Goal: Entertainment & Leisure: Consume media (video, audio)

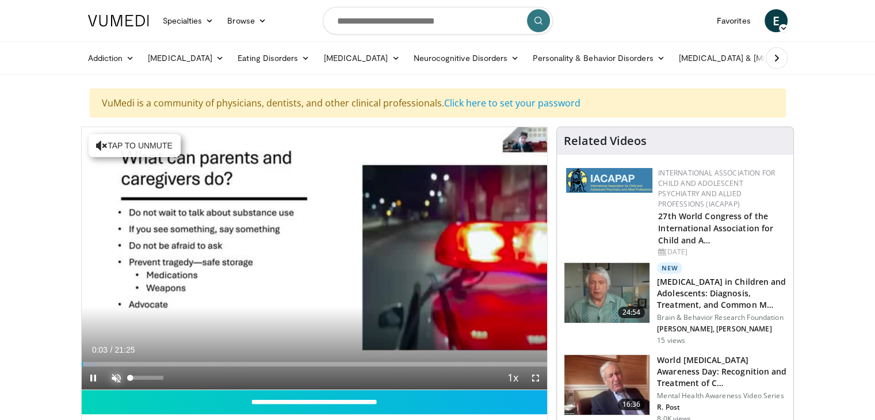
click at [110, 375] on span "Video Player" at bounding box center [116, 377] width 23 height 23
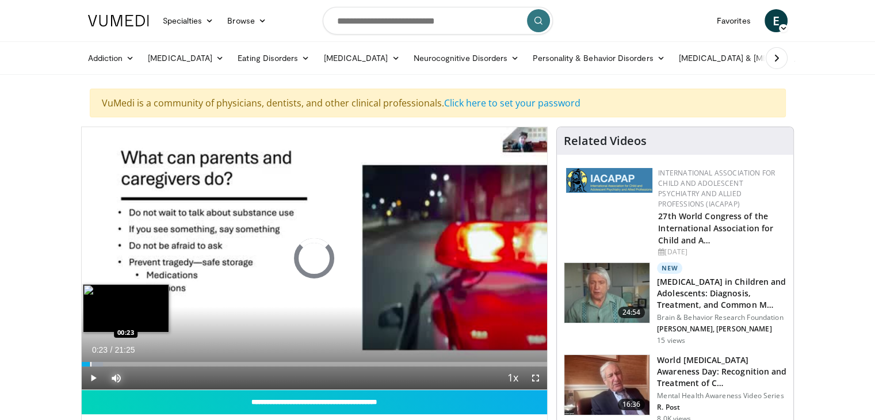
click at [90, 358] on div "Loaded : 4.66% 00:15 00:23" at bounding box center [315, 360] width 466 height 11
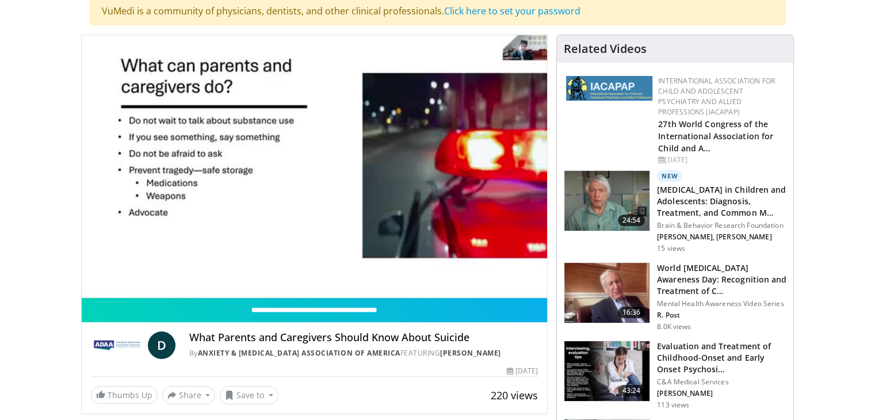
scroll to position [138, 0]
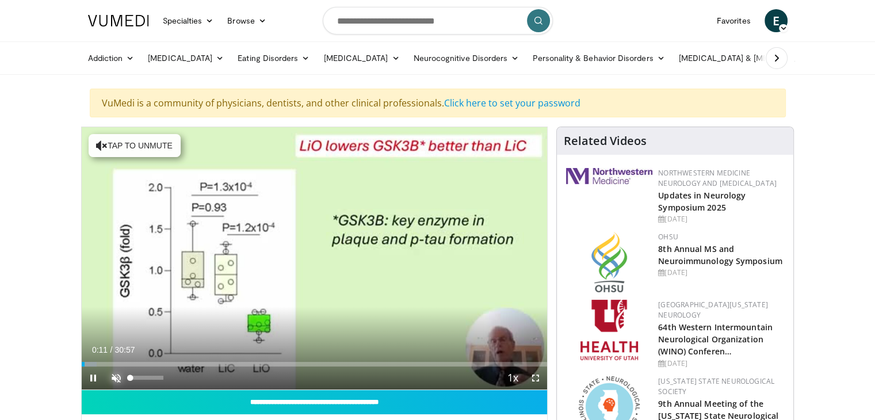
click at [114, 374] on span "Video Player" at bounding box center [116, 377] width 23 height 23
click at [98, 366] on span "Video Player" at bounding box center [93, 377] width 23 height 23
click at [91, 376] on span "Video Player" at bounding box center [93, 377] width 23 height 23
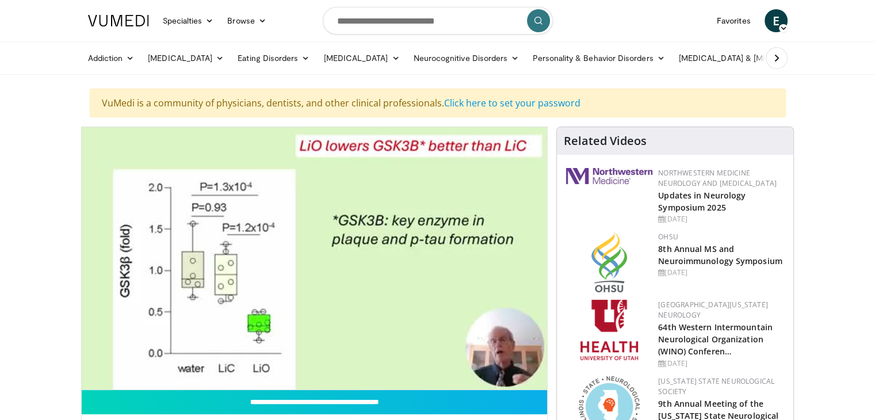
click at [104, 359] on div "10 seconds Tap to unmute" at bounding box center [315, 258] width 466 height 262
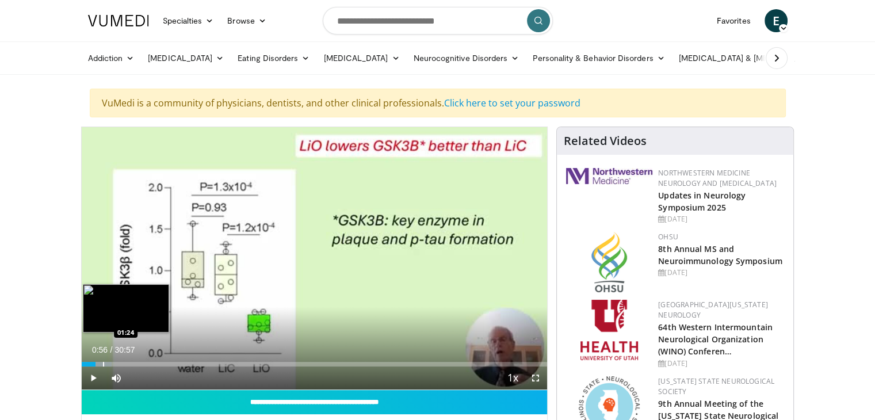
click at [101, 359] on div "Loaded : 6.45% 00:56 01:24" at bounding box center [315, 360] width 466 height 11
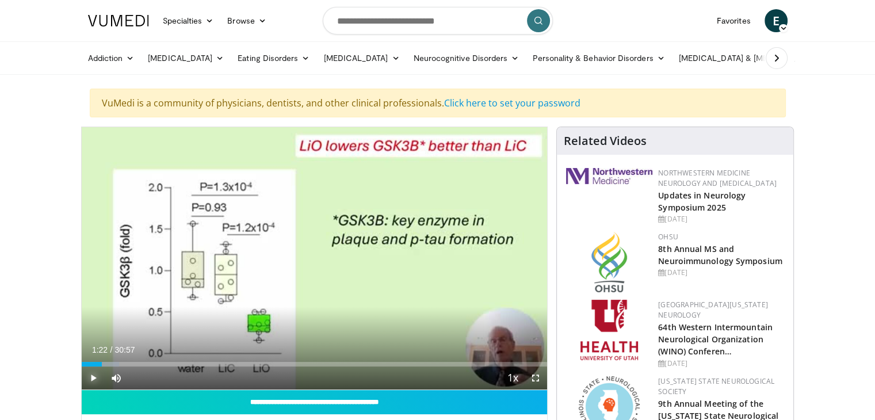
click at [94, 376] on span "Video Player" at bounding box center [93, 377] width 23 height 23
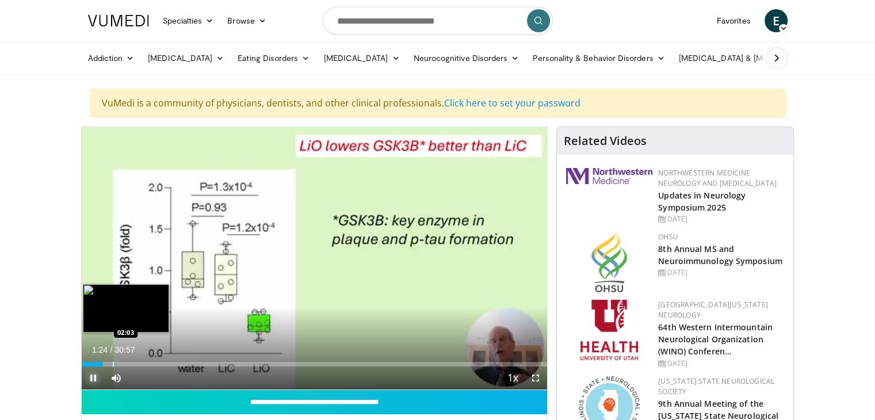
click at [112, 359] on div "Loaded : 8.06% 01:24 02:03" at bounding box center [315, 360] width 466 height 11
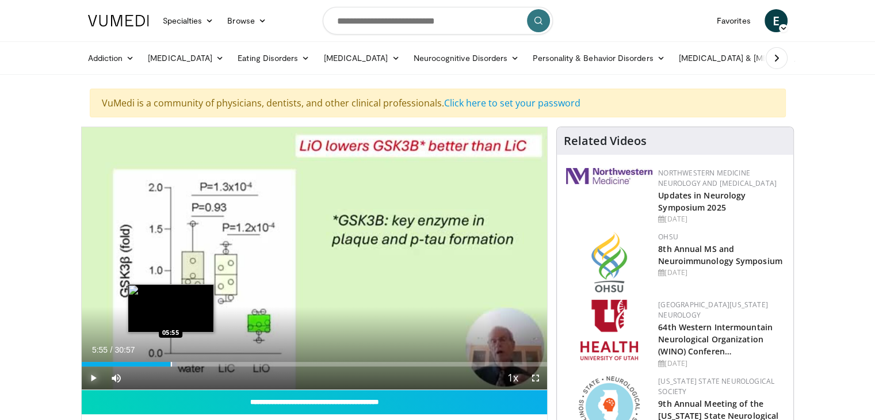
click at [171, 364] on div "Progress Bar" at bounding box center [171, 364] width 1 height 5
click at [186, 363] on div "Progress Bar" at bounding box center [186, 364] width 1 height 5
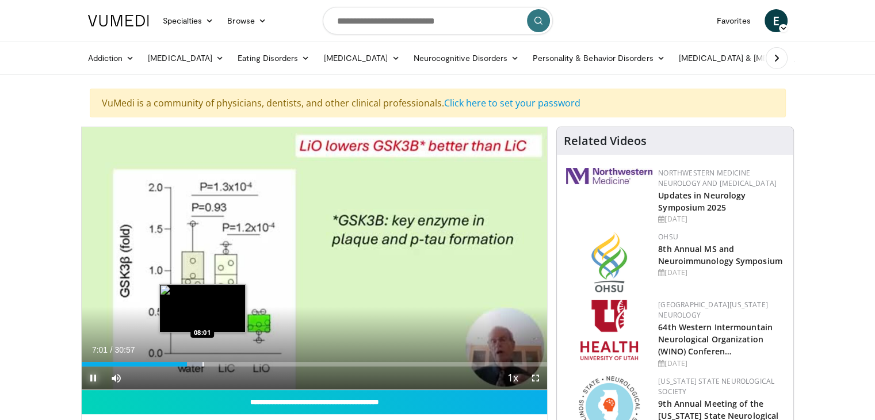
click at [202, 364] on div "Progress Bar" at bounding box center [202, 364] width 1 height 5
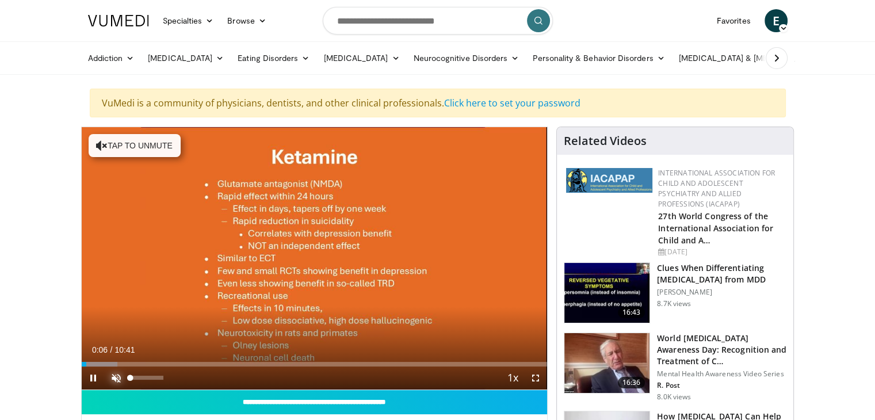
click at [113, 373] on span "Video Player" at bounding box center [116, 377] width 23 height 23
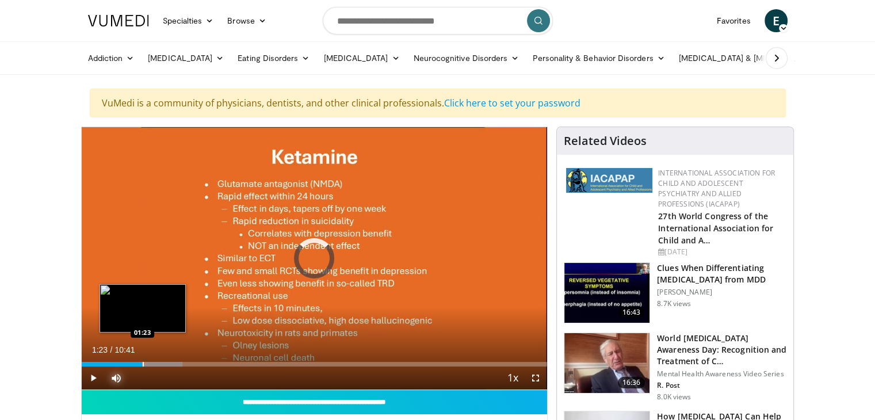
click at [143, 365] on div "Progress Bar" at bounding box center [143, 364] width 1 height 5
click at [146, 365] on div "Progress Bar" at bounding box center [146, 364] width 1 height 5
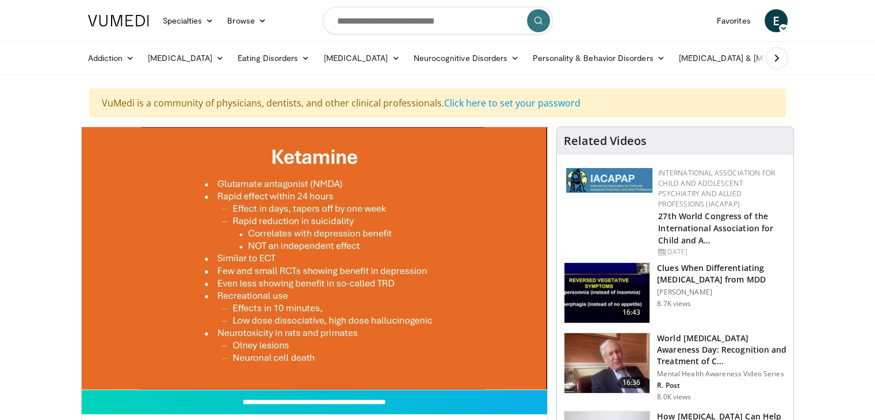
click at [146, 374] on video-js "**********" at bounding box center [315, 258] width 466 height 263
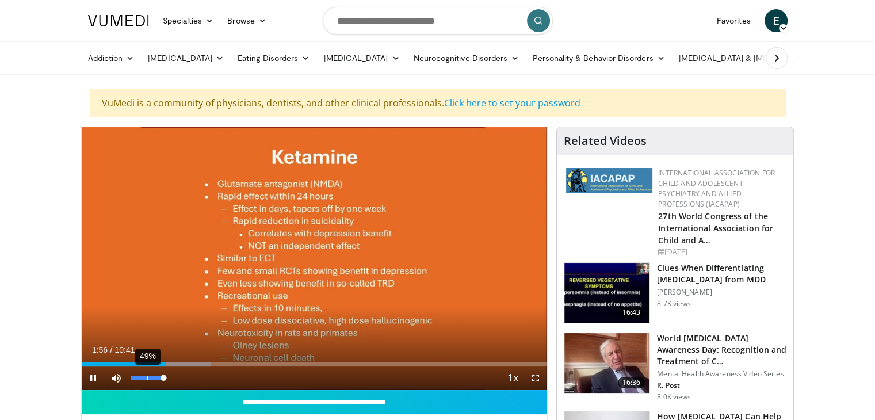
click at [146, 376] on div "49%" at bounding box center [147, 378] width 33 height 4
click at [162, 378] on div "98%" at bounding box center [147, 378] width 33 height 4
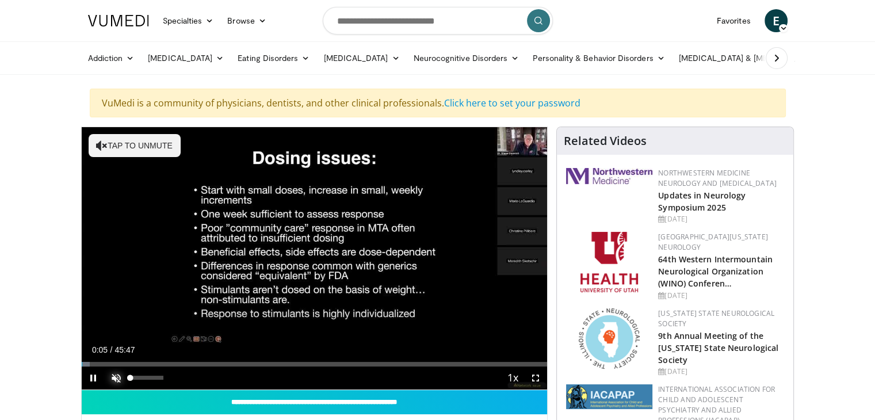
click at [113, 376] on span "Video Player" at bounding box center [116, 377] width 23 height 23
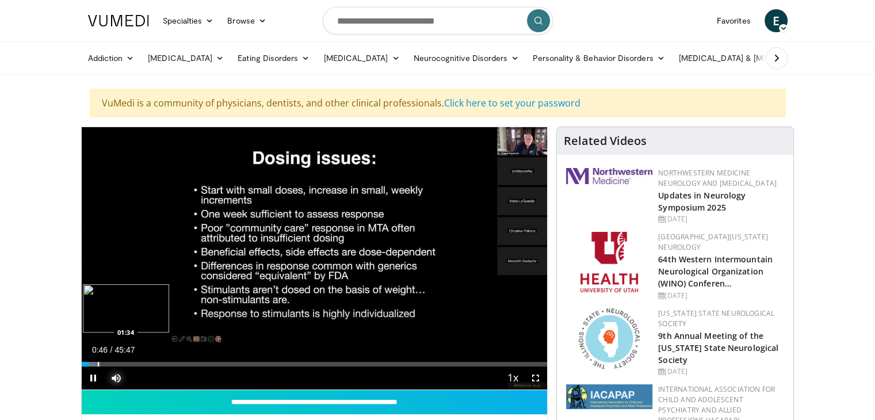
click at [97, 359] on div "Loaded : 3.97% 00:46 01:34" at bounding box center [315, 360] width 466 height 11
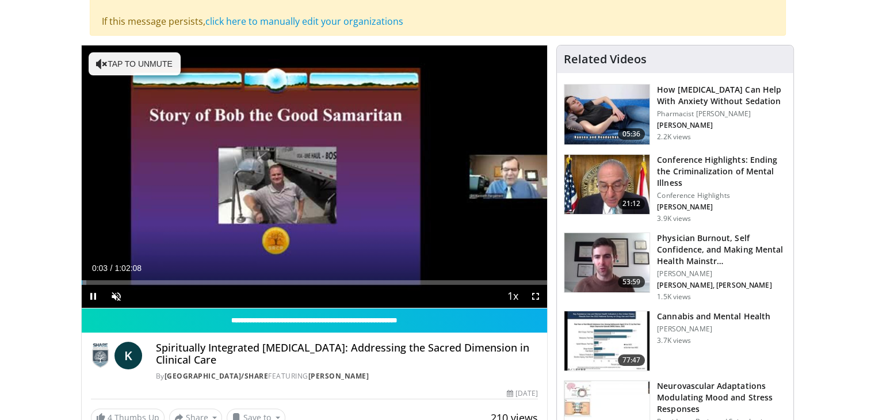
scroll to position [176, 0]
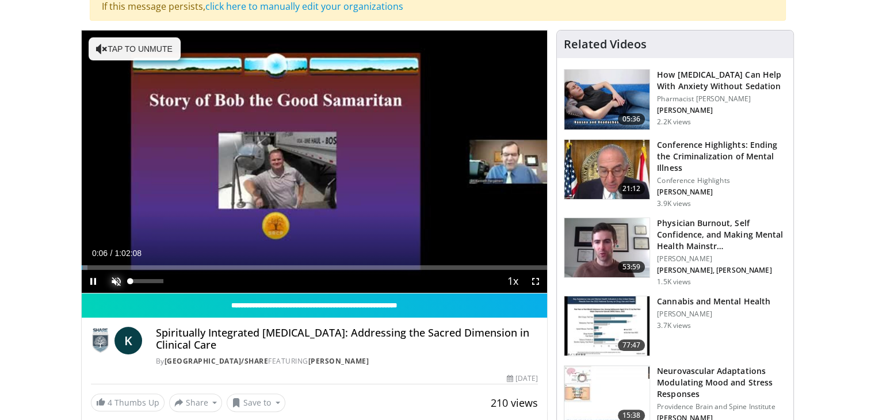
click at [114, 277] on span "Video Player" at bounding box center [116, 281] width 23 height 23
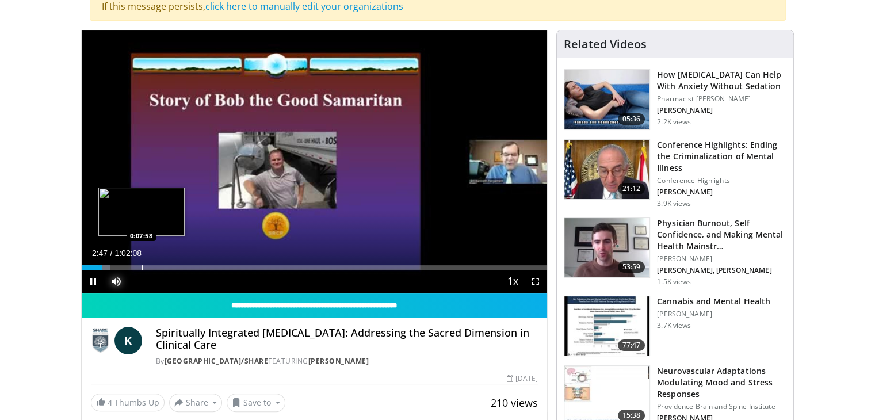
click at [141, 265] on div "Progress Bar" at bounding box center [141, 267] width 1 height 5
click at [152, 261] on div "Loaded : 0.00% 0:09:26 0:09:30" at bounding box center [315, 264] width 466 height 11
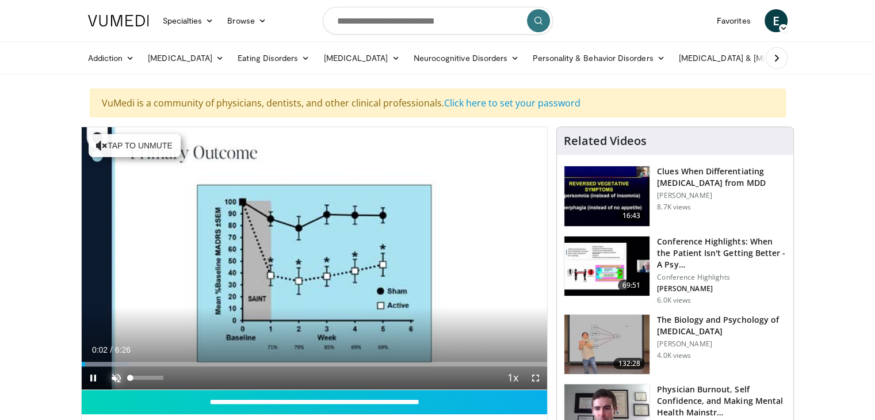
click at [117, 373] on span "Video Player" at bounding box center [116, 377] width 23 height 23
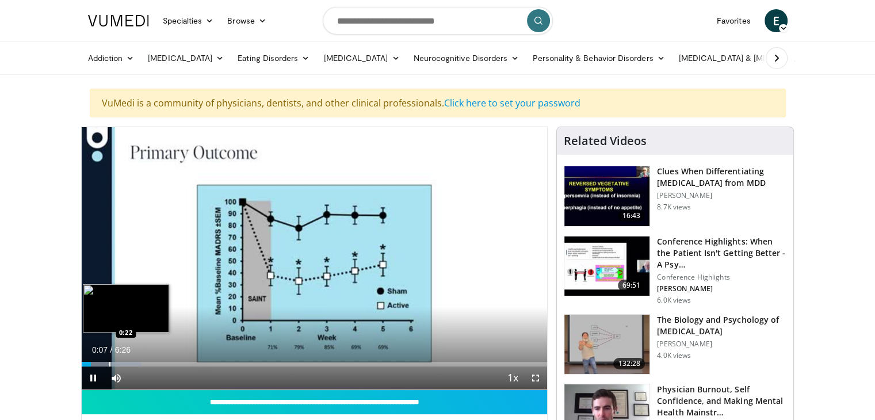
click at [108, 361] on video-js "**********" at bounding box center [315, 258] width 466 height 263
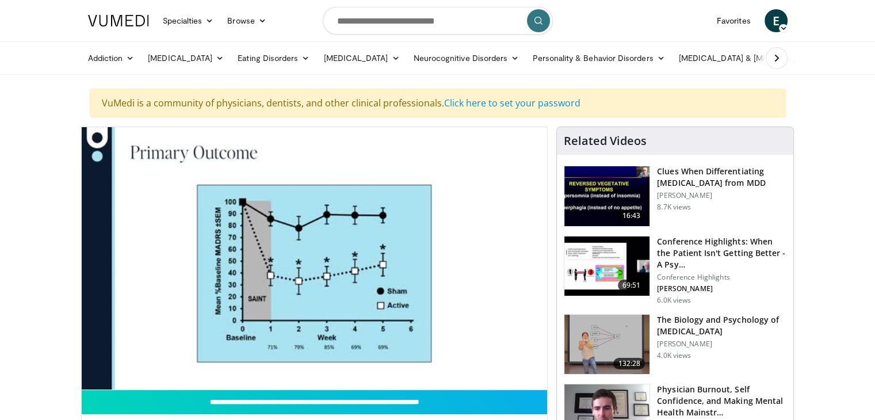
click at [108, 361] on video-js "**********" at bounding box center [315, 258] width 466 height 263
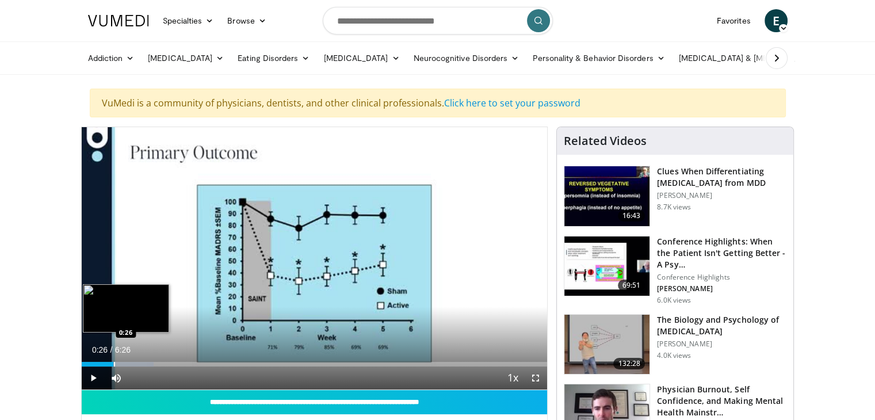
click at [114, 364] on div "Progress Bar" at bounding box center [114, 364] width 1 height 5
click at [113, 364] on video-js "**********" at bounding box center [315, 258] width 466 height 263
click at [134, 365] on div "Progress Bar" at bounding box center [134, 364] width 1 height 5
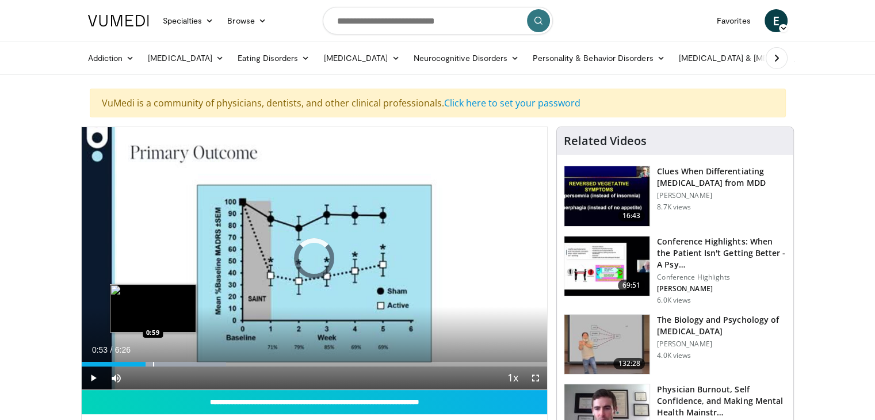
click at [152, 359] on div "Loaded : 31.01% 0:53 0:59" at bounding box center [315, 360] width 466 height 11
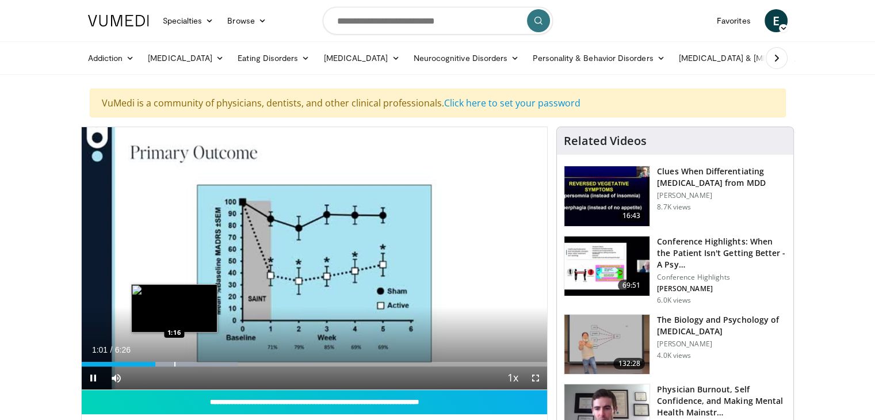
click at [174, 360] on div "Loaded : 33.59% 1:01 1:16" at bounding box center [315, 360] width 466 height 11
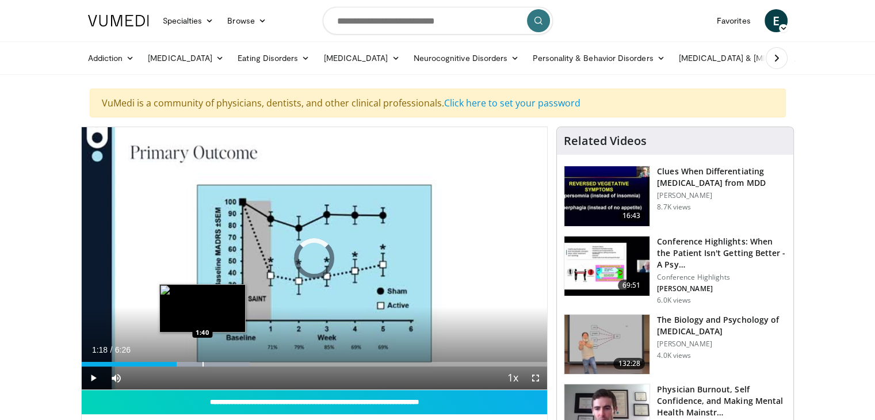
click at [202, 362] on div "Progress Bar" at bounding box center [202, 364] width 1 height 5
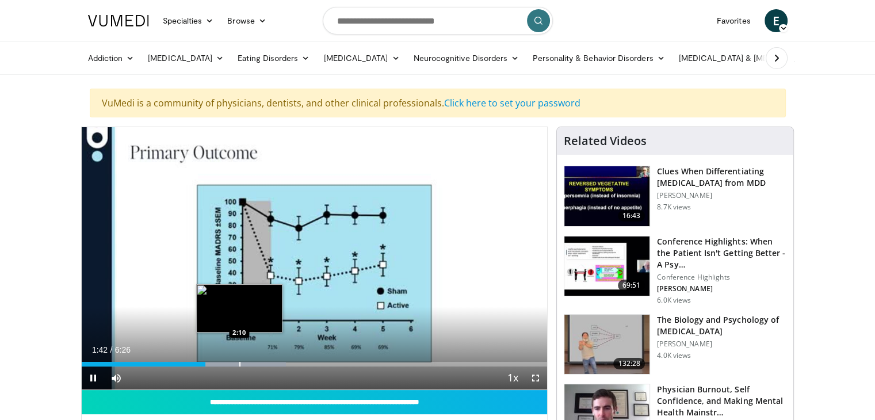
click at [239, 362] on div "Progress Bar" at bounding box center [239, 364] width 1 height 5
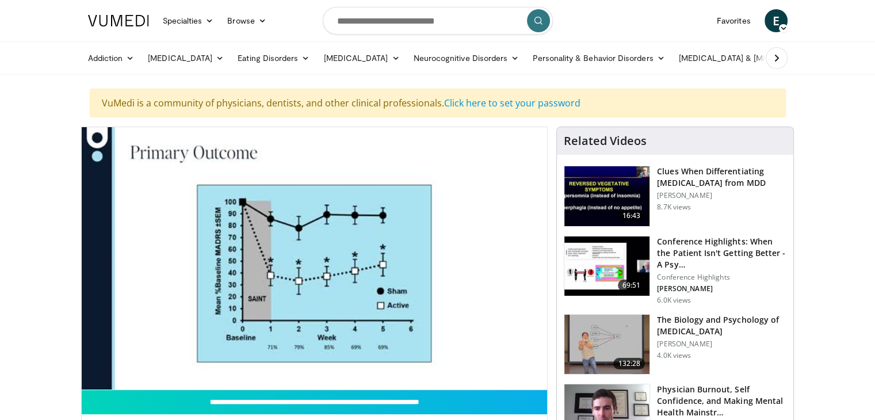
click at [230, 363] on div "10 seconds Tap to unmute" at bounding box center [315, 258] width 466 height 262
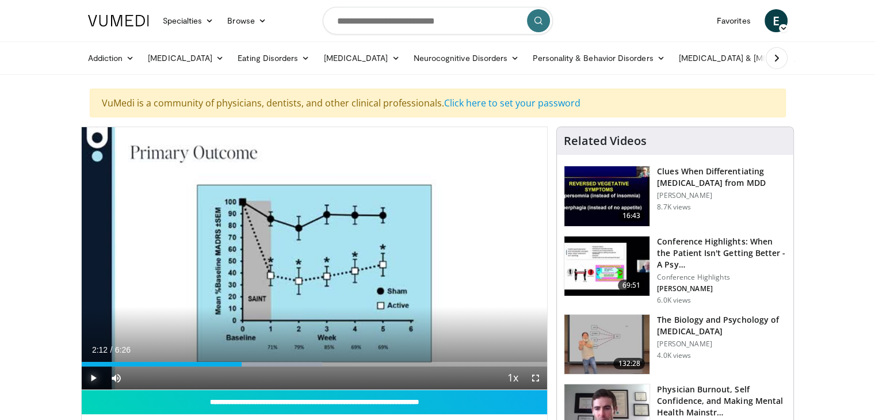
click at [90, 375] on span "Video Player" at bounding box center [93, 377] width 23 height 23
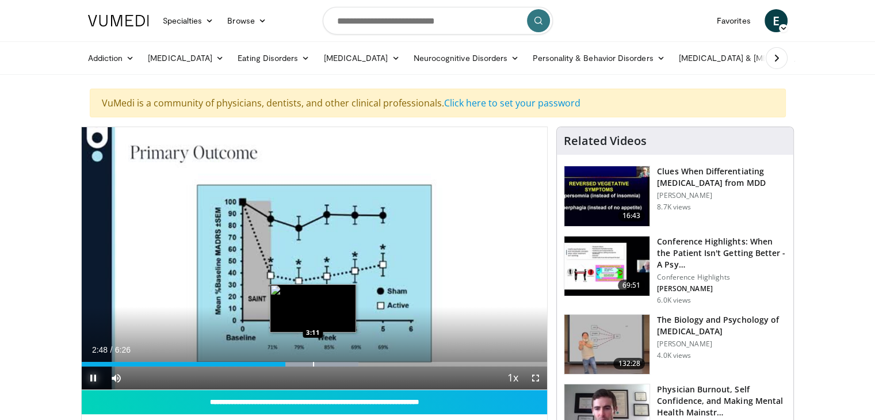
click at [313, 362] on div "Progress Bar" at bounding box center [313, 364] width 1 height 5
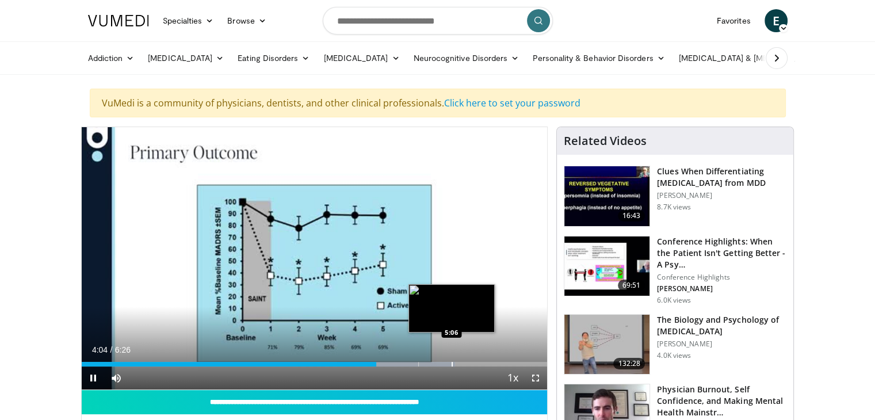
click at [451, 362] on video-js "**********" at bounding box center [315, 258] width 466 height 263
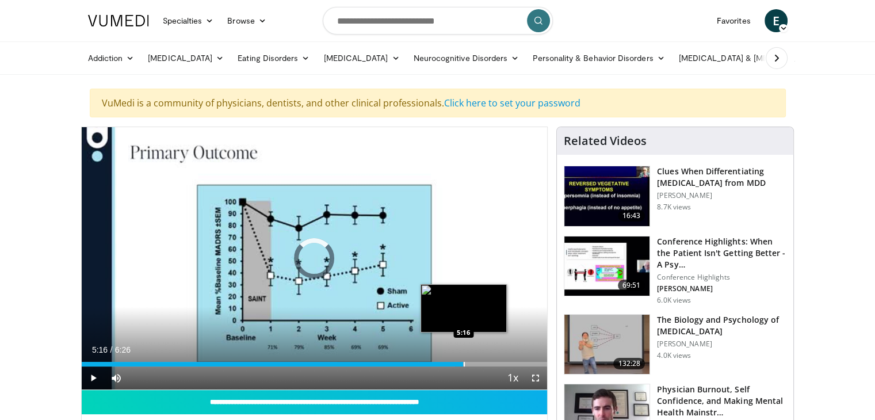
click at [464, 364] on div "Progress Bar" at bounding box center [464, 364] width 1 height 5
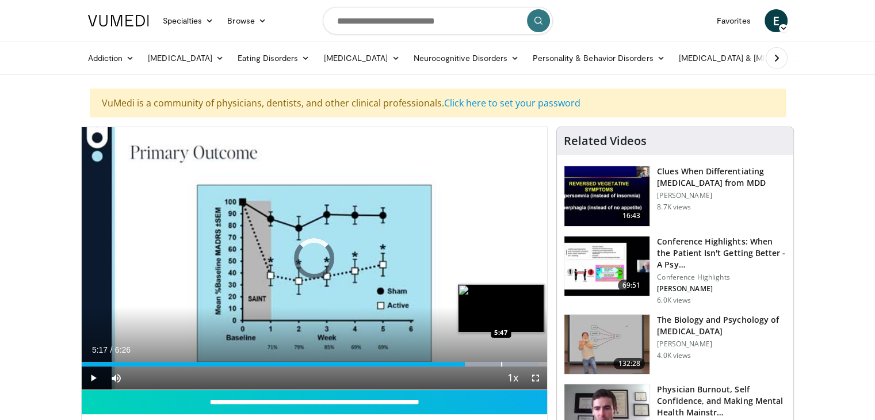
click at [501, 362] on div "Progress Bar" at bounding box center [501, 364] width 1 height 5
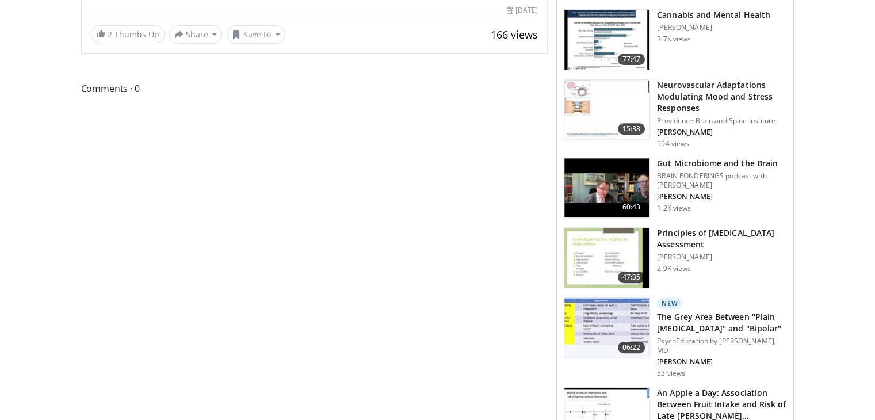
scroll to position [483, 0]
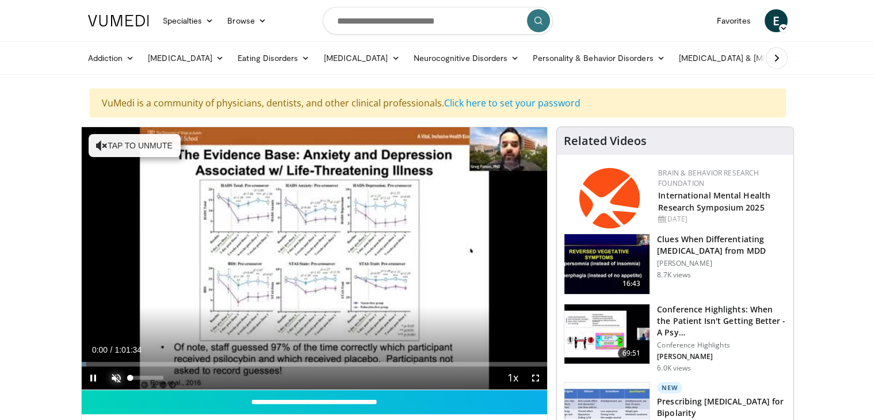
click at [111, 377] on span "Video Player" at bounding box center [116, 377] width 23 height 23
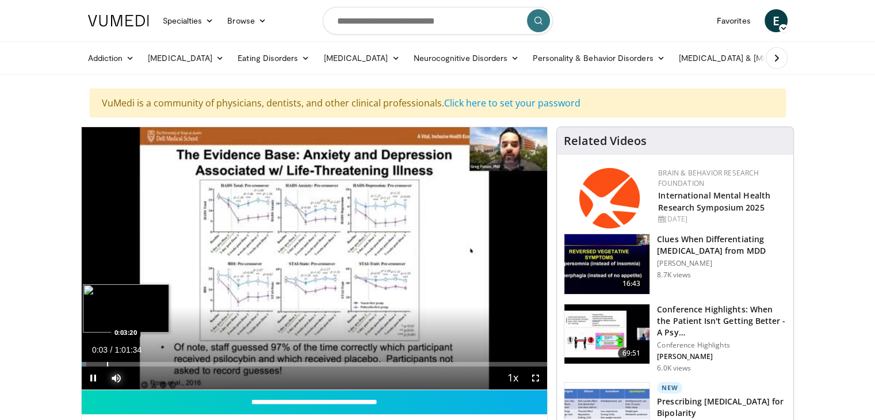
click at [107, 363] on div "Progress Bar" at bounding box center [107, 364] width 1 height 5
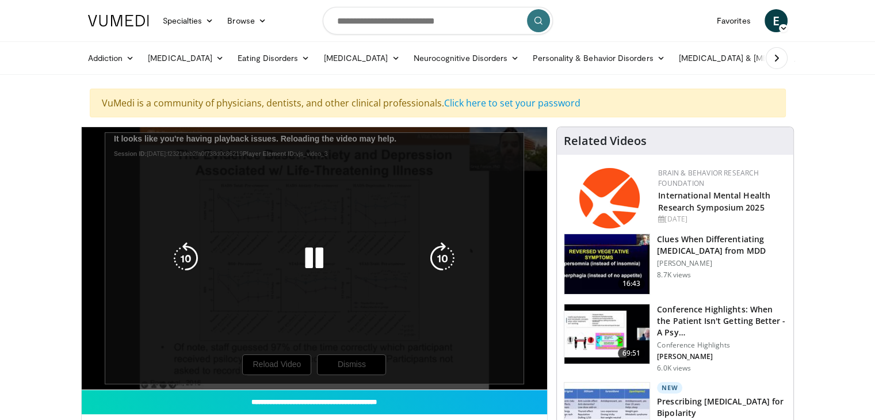
click at [277, 366] on div "10 seconds Tap to unmute" at bounding box center [315, 258] width 466 height 262
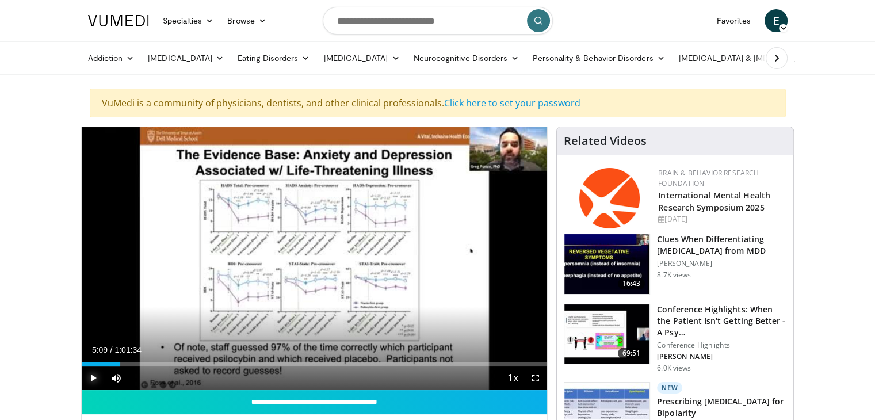
click at [89, 373] on span "Video Player" at bounding box center [93, 377] width 23 height 23
click at [128, 366] on div "0%" at bounding box center [147, 377] width 40 height 23
click at [128, 364] on div "Progress Bar" at bounding box center [128, 364] width 1 height 5
click at [132, 364] on div "Progress Bar" at bounding box center [132, 364] width 1 height 5
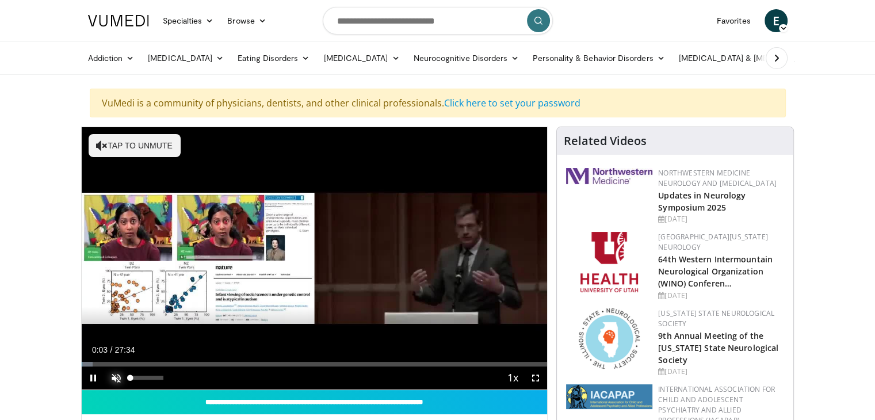
click at [115, 377] on span "Video Player" at bounding box center [116, 377] width 23 height 23
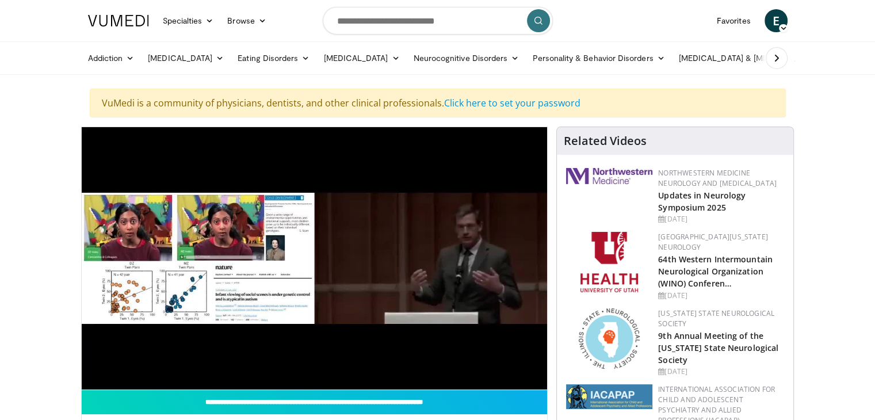
click at [115, 377] on video-js "**********" at bounding box center [315, 258] width 466 height 263
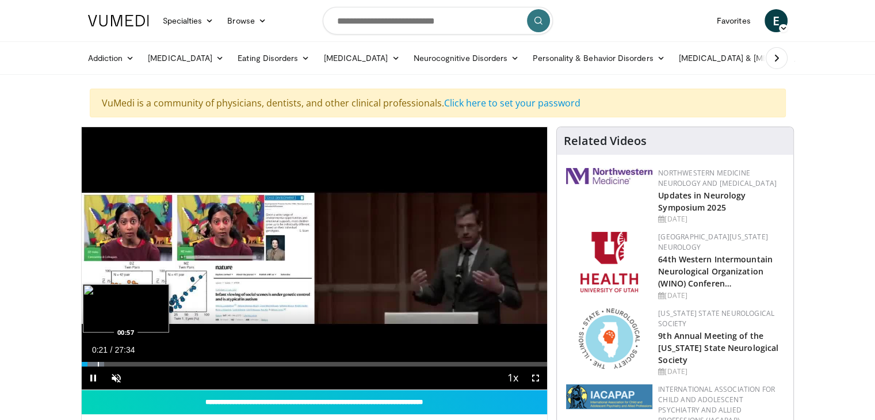
drag, startPoint x: 115, startPoint y: 377, endPoint x: 97, endPoint y: 361, distance: 24.8
click at [97, 361] on video-js "**********" at bounding box center [315, 258] width 466 height 263
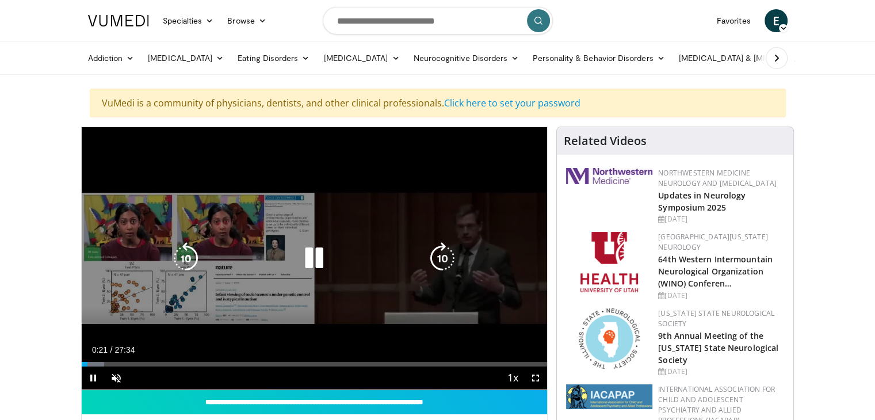
click at [97, 361] on video-js "**********" at bounding box center [315, 258] width 466 height 263
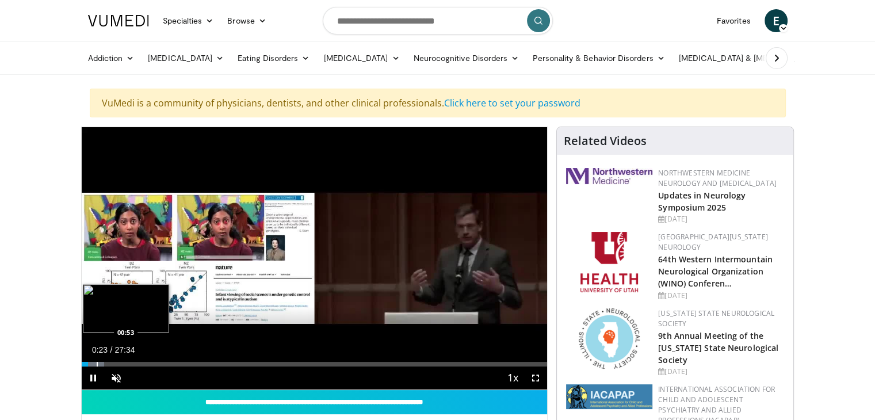
click at [97, 363] on div "Progress Bar" at bounding box center [97, 364] width 1 height 5
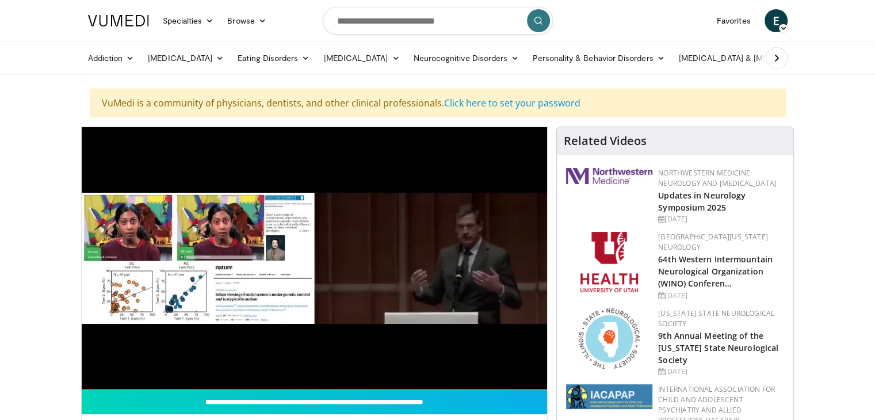
click at [113, 377] on div "10 seconds Tap to unmute" at bounding box center [315, 258] width 466 height 262
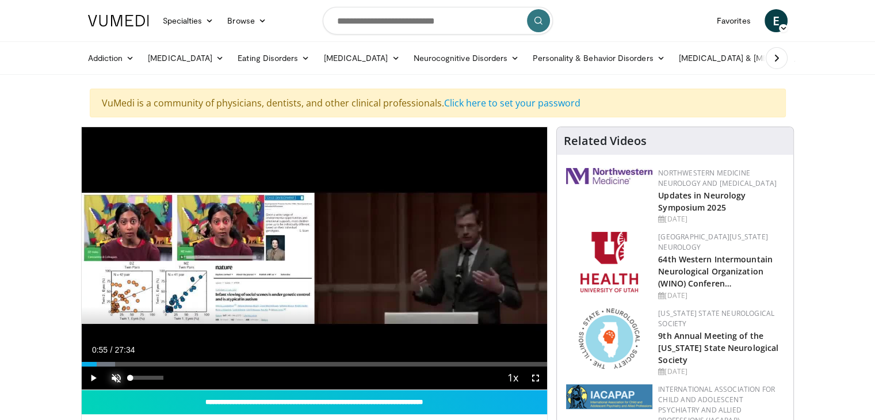
click at [113, 377] on span "Video Player" at bounding box center [116, 377] width 23 height 23
click at [93, 377] on span "Video Player" at bounding box center [93, 377] width 23 height 23
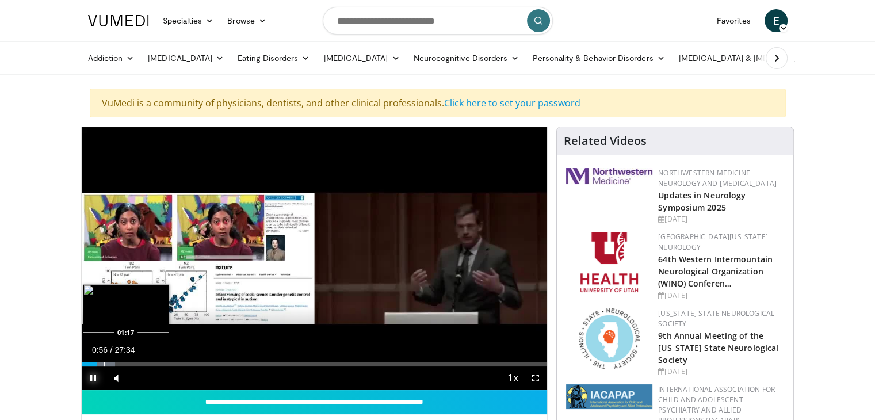
click at [104, 365] on div "Progress Bar" at bounding box center [104, 364] width 1 height 5
click at [117, 362] on div "Progress Bar" at bounding box center [117, 364] width 1 height 5
click at [129, 362] on div "Progress Bar" at bounding box center [129, 364] width 1 height 5
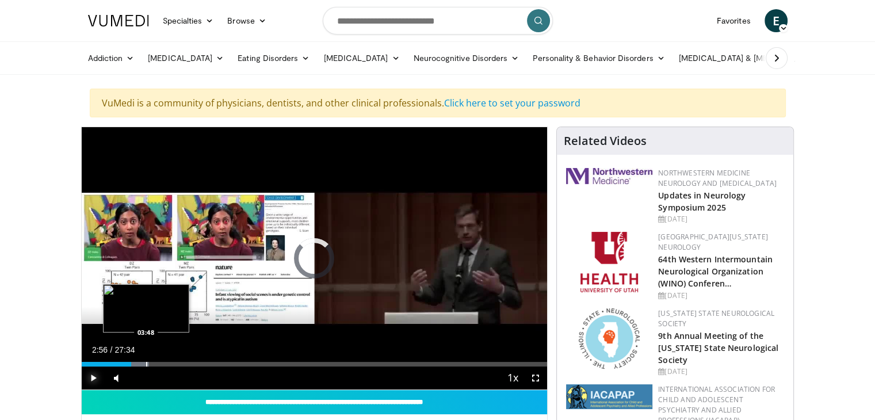
click at [146, 363] on div "Progress Bar" at bounding box center [146, 364] width 1 height 5
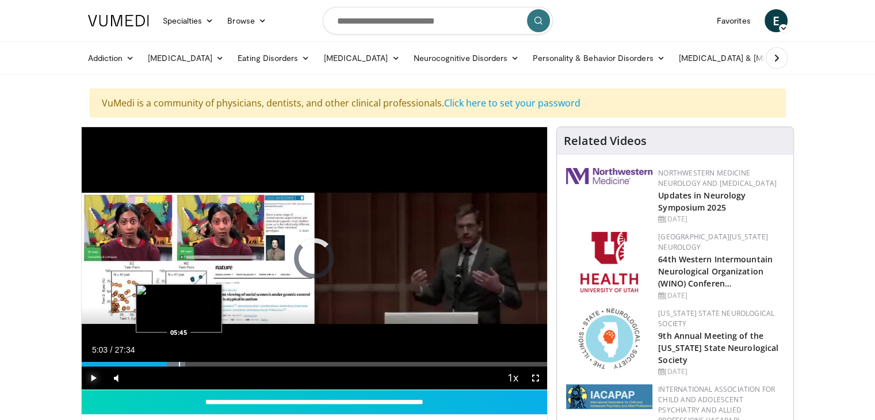
click at [179, 364] on div "Progress Bar" at bounding box center [179, 364] width 1 height 5
click at [182, 361] on video-js "**********" at bounding box center [315, 258] width 466 height 263
click at [189, 360] on div "Loaded : 24.79% 05:50 06:23" at bounding box center [315, 360] width 466 height 11
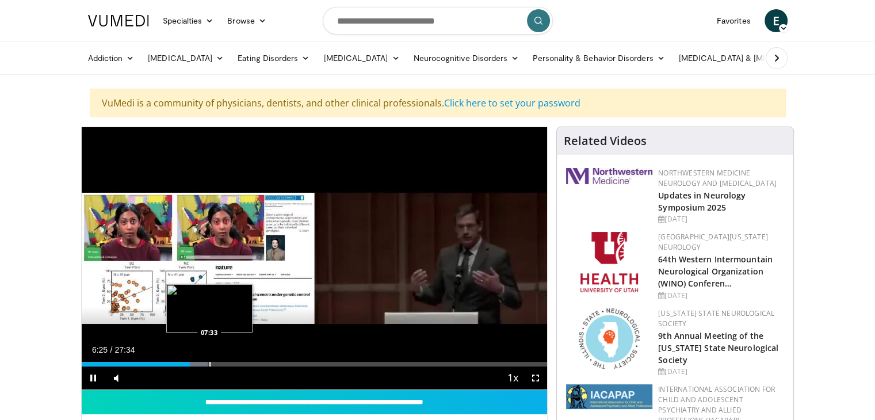
click at [209, 362] on div "Progress Bar" at bounding box center [209, 364] width 1 height 5
click at [233, 362] on div "Progress Bar" at bounding box center [233, 364] width 1 height 5
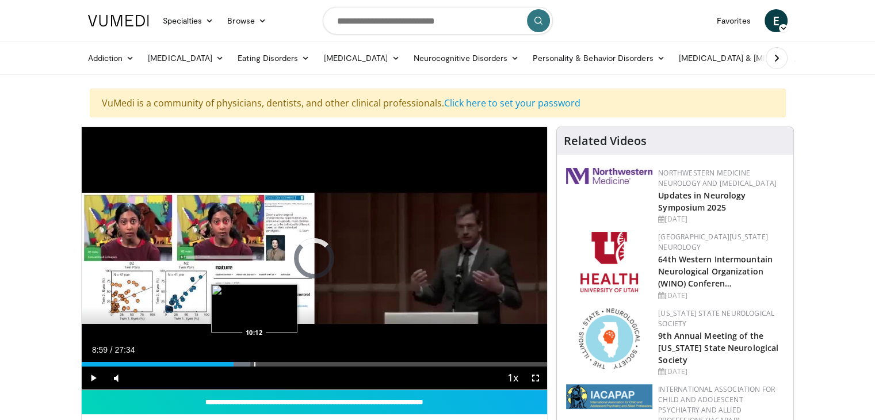
click at [254, 362] on div "Progress Bar" at bounding box center [254, 364] width 1 height 5
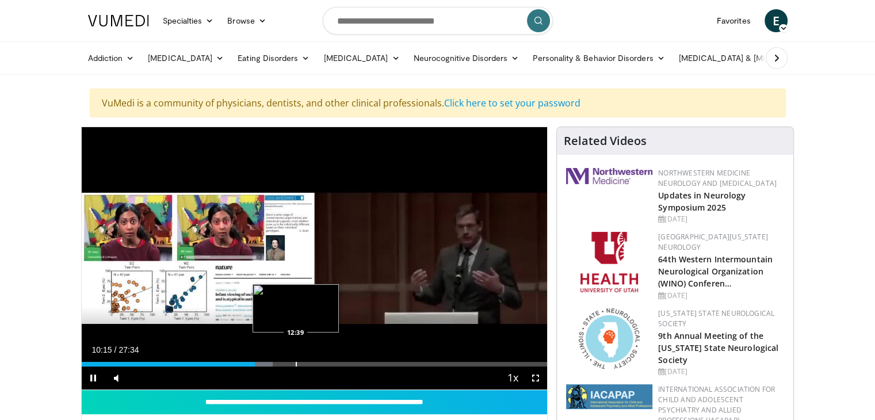
click at [296, 364] on div "Progress Bar" at bounding box center [296, 364] width 1 height 5
